Goal: Information Seeking & Learning: Find specific page/section

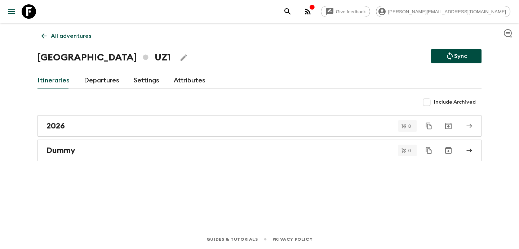
click at [312, 14] on icon "button" at bounding box center [307, 11] width 9 height 9
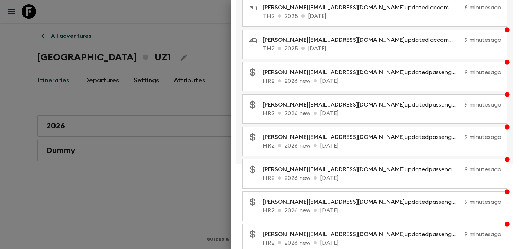
scroll to position [129, 0]
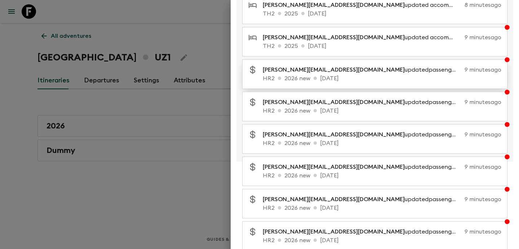
click at [347, 71] on span "[PERSON_NAME][EMAIL_ADDRESS][DOMAIN_NAME]" at bounding box center [334, 70] width 142 height 6
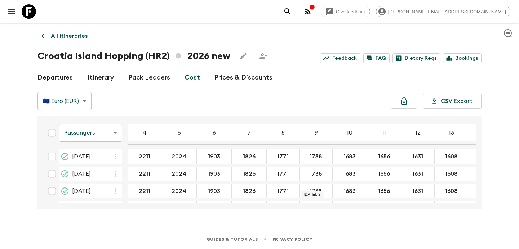
scroll to position [192, 0]
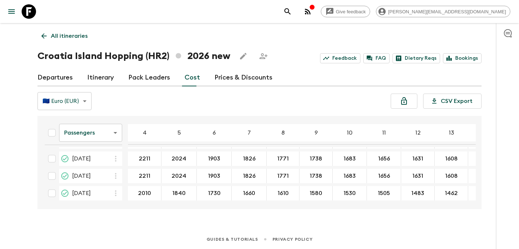
click at [79, 34] on p "All itineraries" at bounding box center [69, 36] width 37 height 9
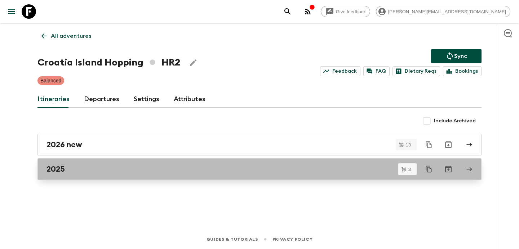
click at [199, 170] on div "2025" at bounding box center [252, 169] width 412 height 9
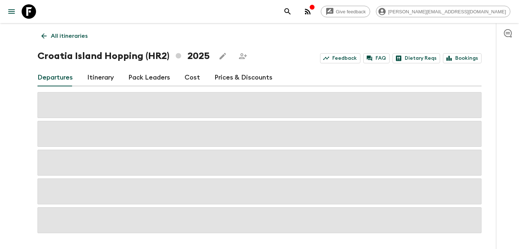
click at [196, 77] on link "Cost" at bounding box center [191, 77] width 15 height 17
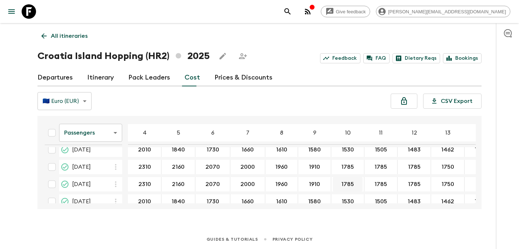
scroll to position [4, 0]
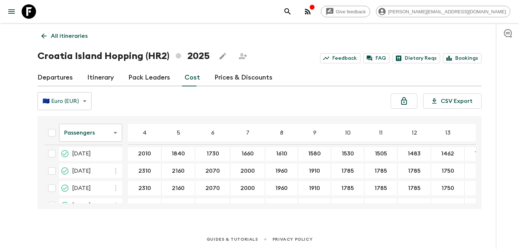
click at [75, 38] on p "All itineraries" at bounding box center [69, 36] width 37 height 9
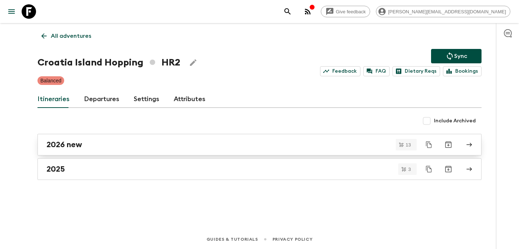
click at [214, 152] on link "2026 new" at bounding box center [259, 145] width 444 height 22
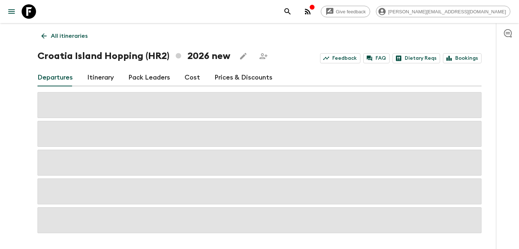
click at [193, 80] on link "Cost" at bounding box center [191, 77] width 15 height 17
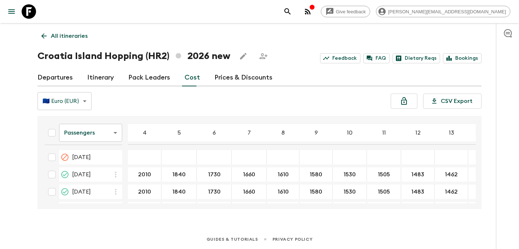
click at [86, 37] on p "All itineraries" at bounding box center [69, 36] width 37 height 9
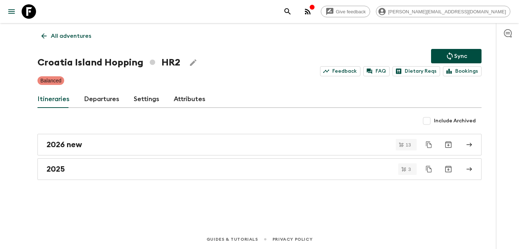
click at [149, 181] on div "All adventures Croatia Island Hopping HR2 Sync Feedback FAQ Dietary Reqs Bookin…" at bounding box center [259, 116] width 461 height 187
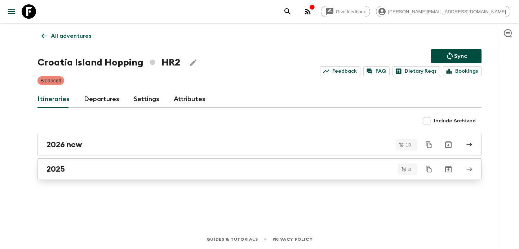
click at [157, 176] on link "2025" at bounding box center [259, 169] width 444 height 22
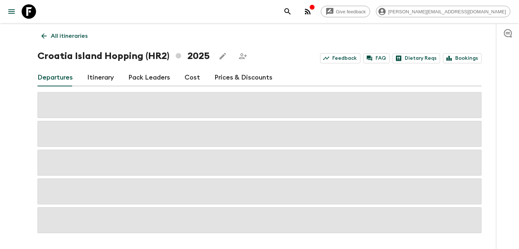
click at [189, 76] on link "Cost" at bounding box center [191, 77] width 15 height 17
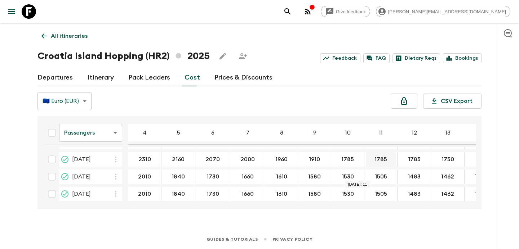
scroll to position [36, 0]
click at [71, 35] on p "All itineraries" at bounding box center [69, 36] width 37 height 9
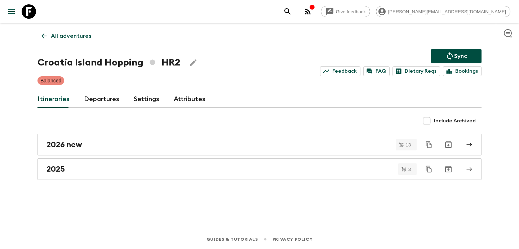
click at [74, 36] on p "All adventures" at bounding box center [71, 36] width 40 height 9
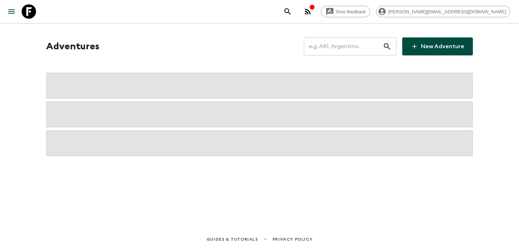
click at [357, 48] on input "text" at bounding box center [343, 46] width 79 height 20
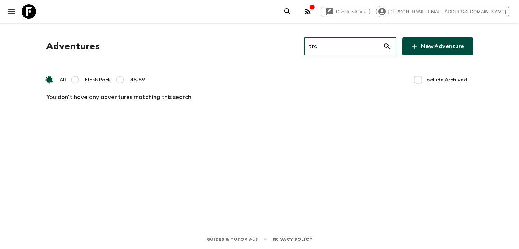
click at [312, 13] on icon "button" at bounding box center [307, 11] width 9 height 9
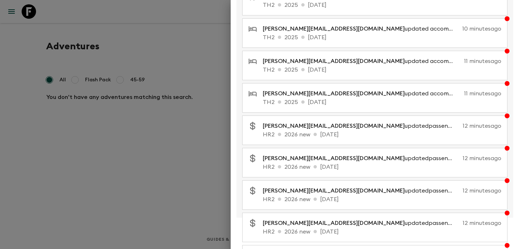
scroll to position [148, 0]
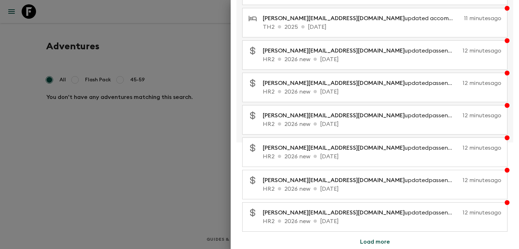
click at [182, 45] on div at bounding box center [259, 124] width 519 height 249
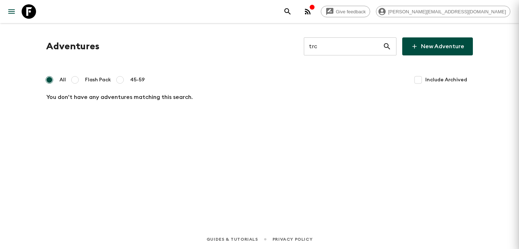
scroll to position [0, 0]
click at [325, 49] on input "trc" at bounding box center [343, 46] width 79 height 20
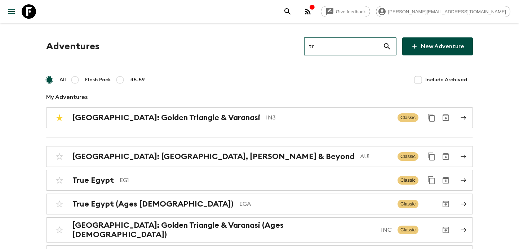
type input "tr1"
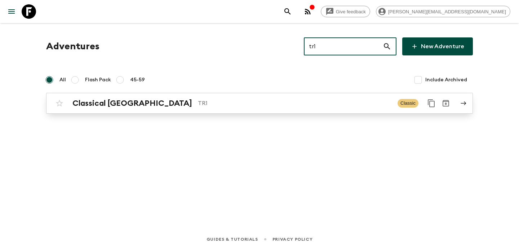
click at [252, 106] on p "TR1" at bounding box center [295, 103] width 194 height 9
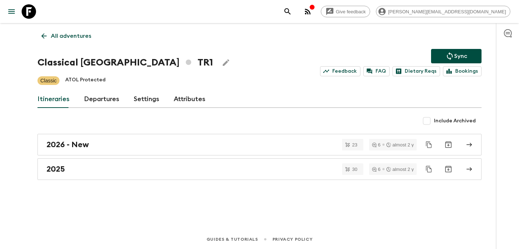
click at [306, 14] on circle "button" at bounding box center [305, 13] width 1 height 1
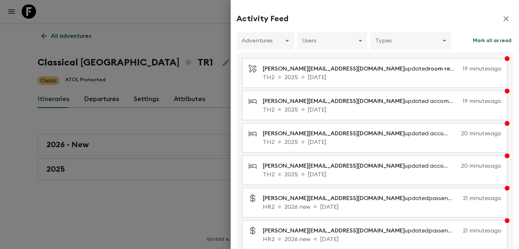
click at [206, 75] on div at bounding box center [259, 124] width 519 height 249
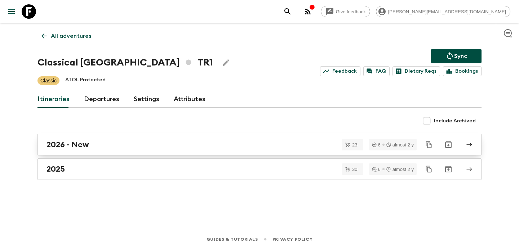
click at [199, 149] on div "2026 - New" at bounding box center [252, 144] width 412 height 9
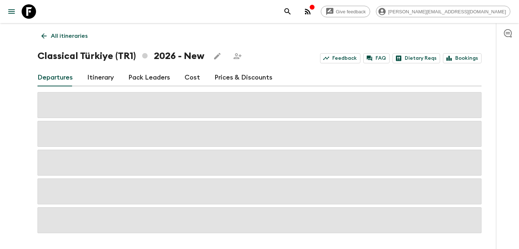
click at [190, 78] on link "Cost" at bounding box center [191, 77] width 15 height 17
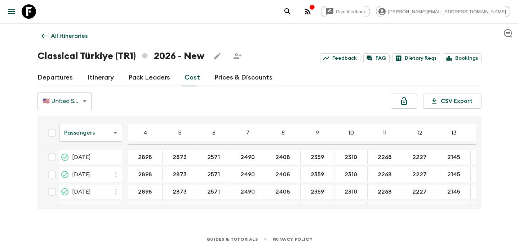
click at [315, 10] on div "button" at bounding box center [312, 7] width 6 height 7
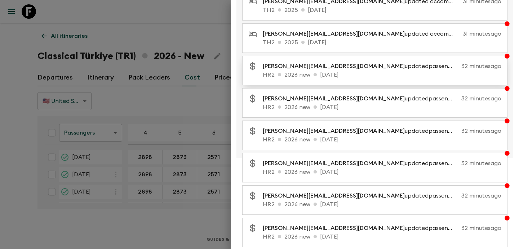
scroll to position [148, 0]
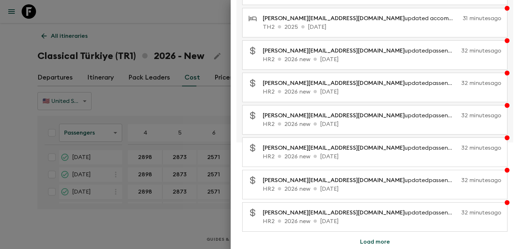
click at [375, 244] on button "Load more" at bounding box center [374, 242] width 47 height 14
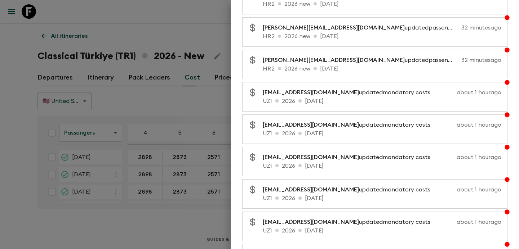
scroll to position [365, 0]
click at [191, 100] on div at bounding box center [259, 124] width 519 height 249
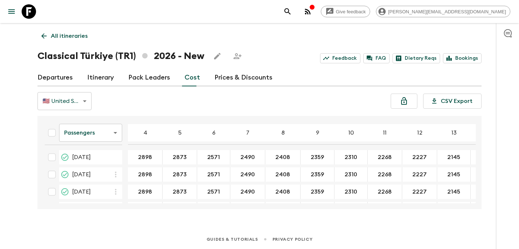
click at [82, 33] on p "All itineraries" at bounding box center [69, 36] width 37 height 9
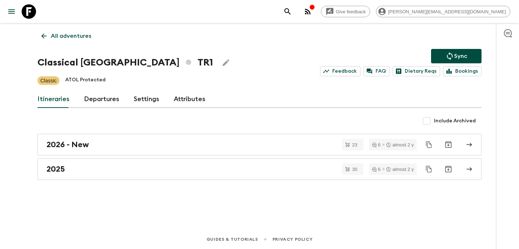
click at [82, 33] on p "All adventures" at bounding box center [71, 36] width 40 height 9
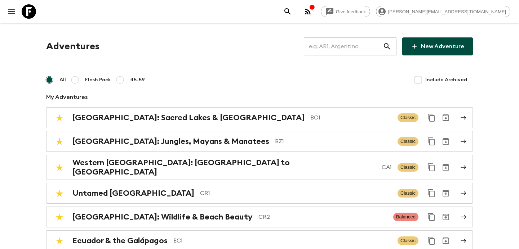
click at [349, 46] on input "text" at bounding box center [343, 46] width 79 height 20
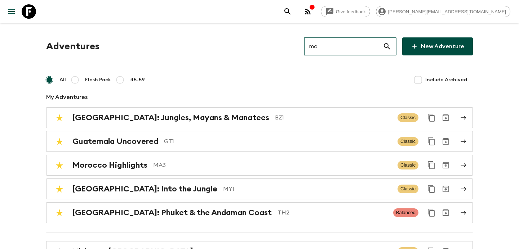
type input "mab"
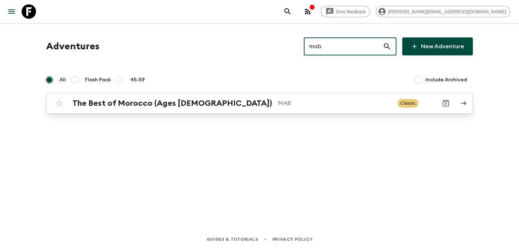
click at [236, 108] on div "The Best of Morocco (Ages [DEMOGRAPHIC_DATA]) MAB Classic" at bounding box center [245, 103] width 386 height 14
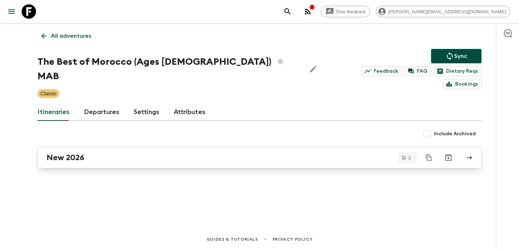
click at [154, 153] on div "New 2026" at bounding box center [252, 157] width 412 height 9
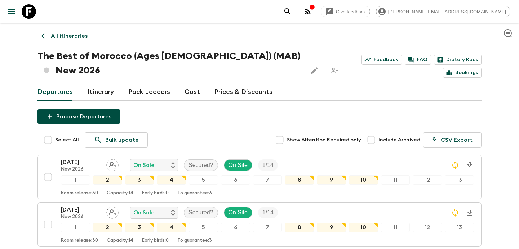
click at [191, 84] on link "Cost" at bounding box center [191, 92] width 15 height 17
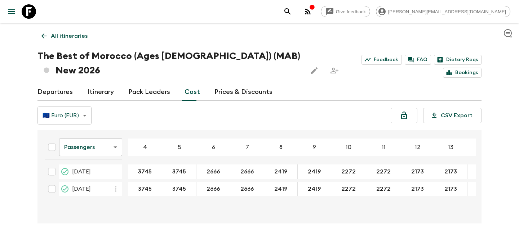
click at [81, 32] on p "All itineraries" at bounding box center [69, 36] width 37 height 9
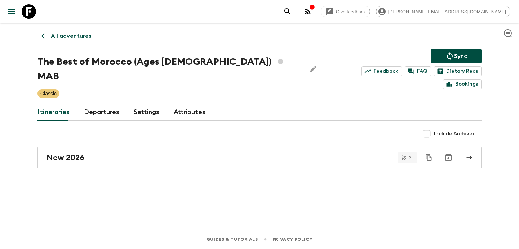
click at [67, 31] on link "All adventures" at bounding box center [66, 36] width 58 height 14
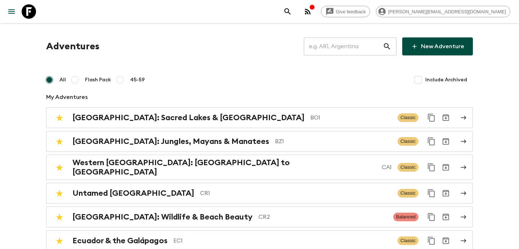
click at [361, 47] on input "text" at bounding box center [343, 46] width 79 height 20
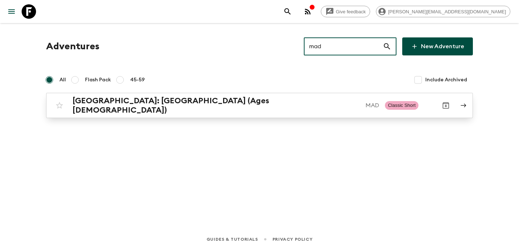
type input "mad"
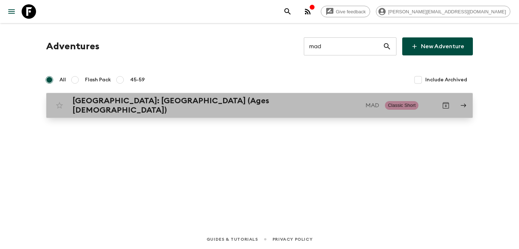
click at [365, 107] on p "MAD" at bounding box center [372, 105] width 14 height 9
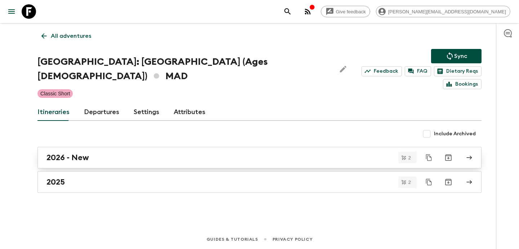
click at [233, 153] on div "2026 - New" at bounding box center [252, 157] width 412 height 9
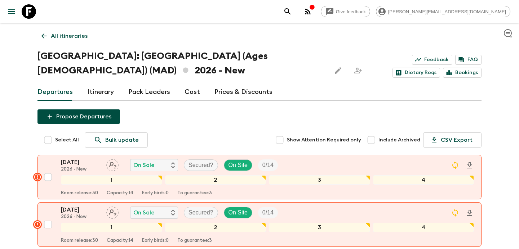
click at [188, 93] on link "Cost" at bounding box center [191, 92] width 15 height 17
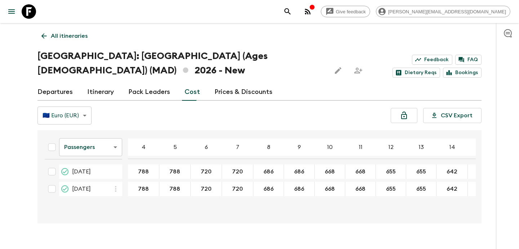
click at [77, 33] on p "All itineraries" at bounding box center [69, 36] width 37 height 9
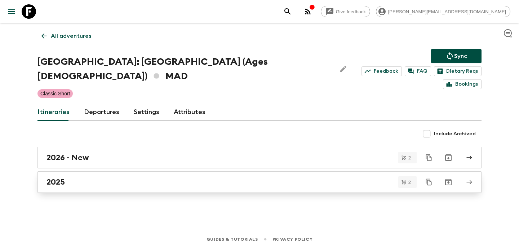
click at [238, 178] on div "2025" at bounding box center [252, 182] width 412 height 9
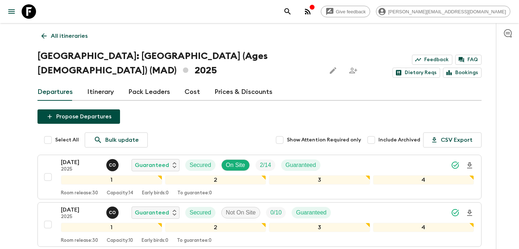
click at [194, 84] on link "Cost" at bounding box center [191, 92] width 15 height 17
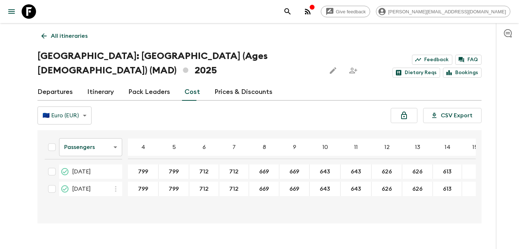
click at [79, 37] on p "All itineraries" at bounding box center [69, 36] width 37 height 9
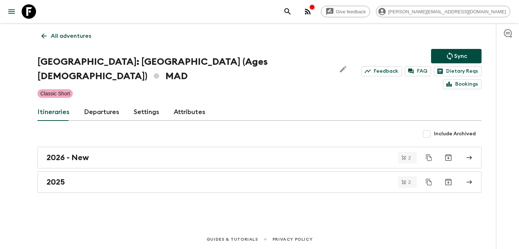
click at [79, 37] on p "All adventures" at bounding box center [71, 36] width 40 height 9
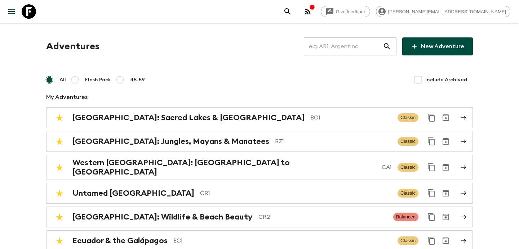
click at [354, 52] on input "text" at bounding box center [343, 46] width 79 height 20
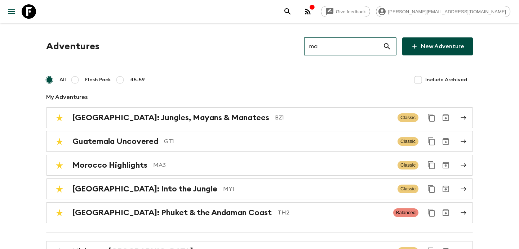
type input "ma4"
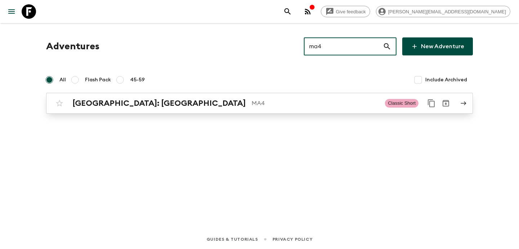
click at [251, 104] on p "MA4" at bounding box center [314, 103] width 127 height 9
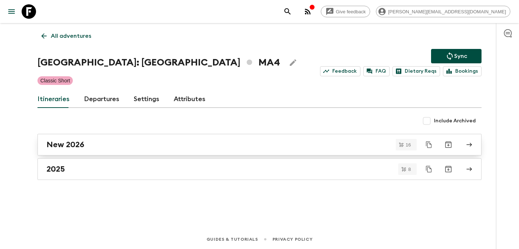
click at [201, 144] on div "New 2026" at bounding box center [252, 144] width 412 height 9
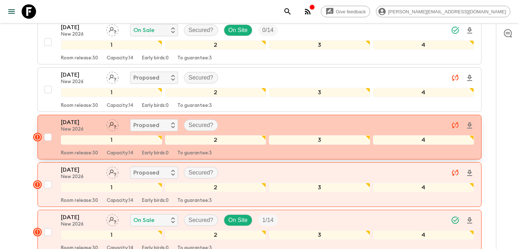
scroll to position [714, 0]
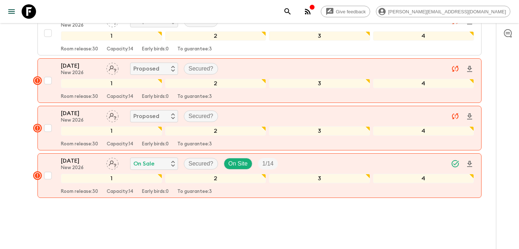
click at [310, 10] on icon "button" at bounding box center [308, 12] width 6 height 6
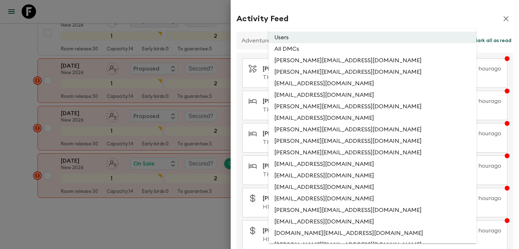
click at [338, 49] on li "All DMCs" at bounding box center [372, 49] width 208 height 12
type input "EXTERNAL_ONLY"
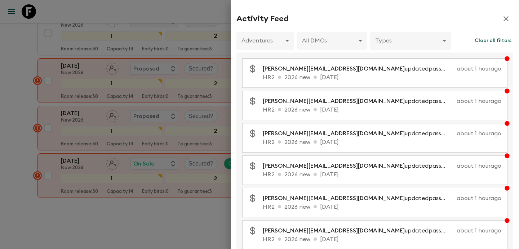
click at [9, 104] on div at bounding box center [259, 124] width 519 height 249
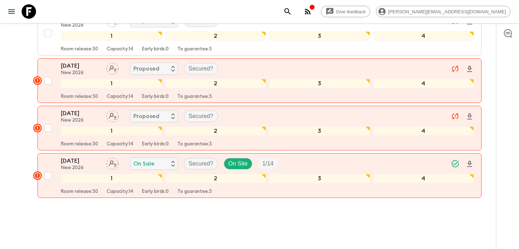
click at [312, 15] on icon "button" at bounding box center [307, 11] width 9 height 9
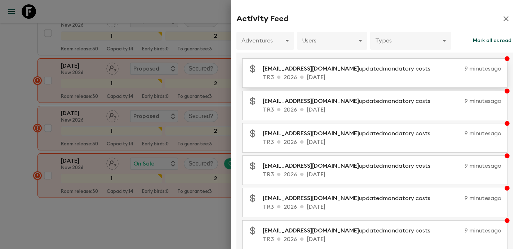
click at [358, 70] on p "[EMAIL_ADDRESS][DOMAIN_NAME] updated mandatory costs" at bounding box center [349, 68] width 173 height 9
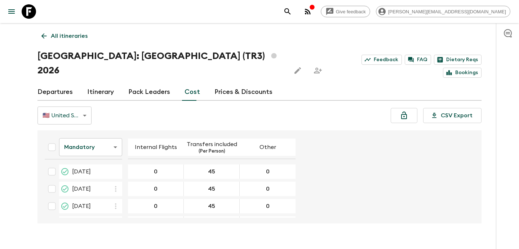
click at [57, 84] on link "Departures" at bounding box center [54, 92] width 35 height 17
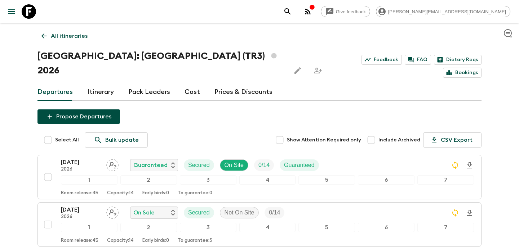
click at [185, 84] on link "Cost" at bounding box center [191, 92] width 15 height 17
